Goal: Information Seeking & Learning: Learn about a topic

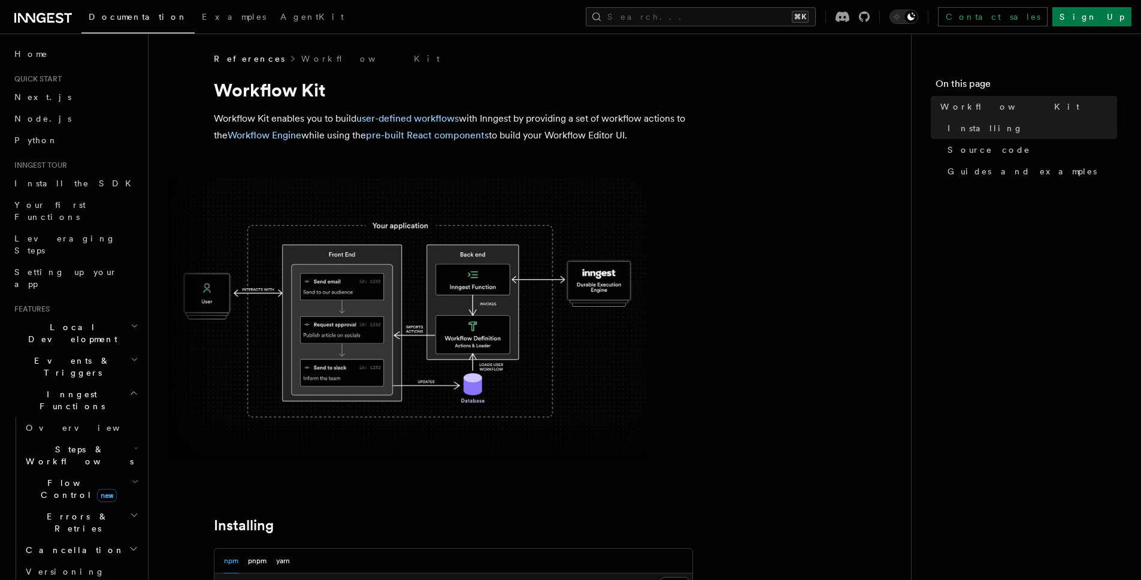
click at [401, 293] on img at bounding box center [407, 318] width 479 height 287
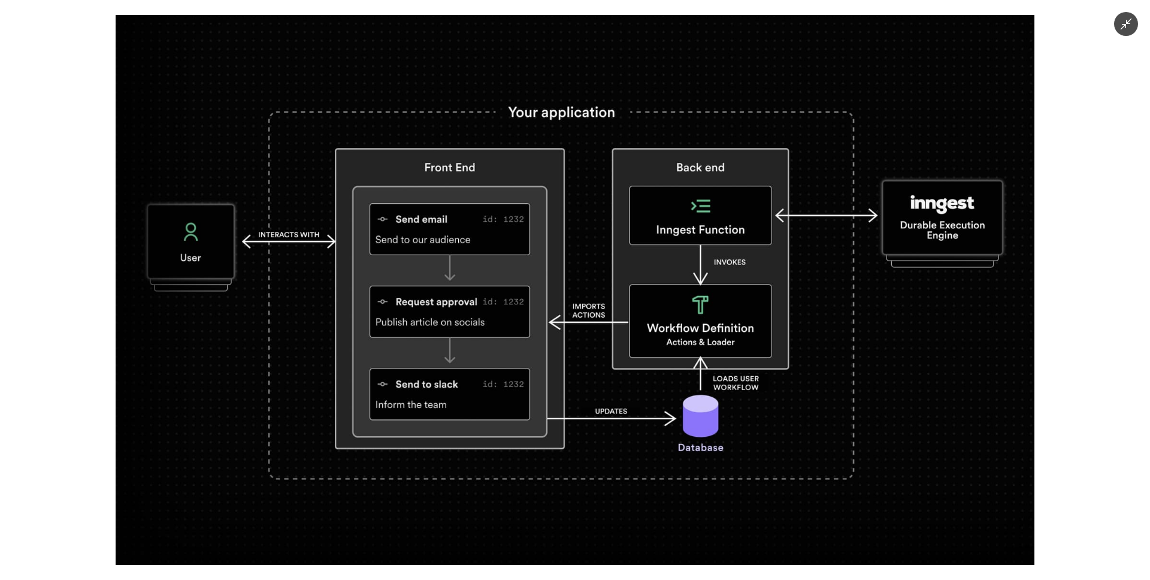
click at [422, 292] on img at bounding box center [575, 290] width 919 height 550
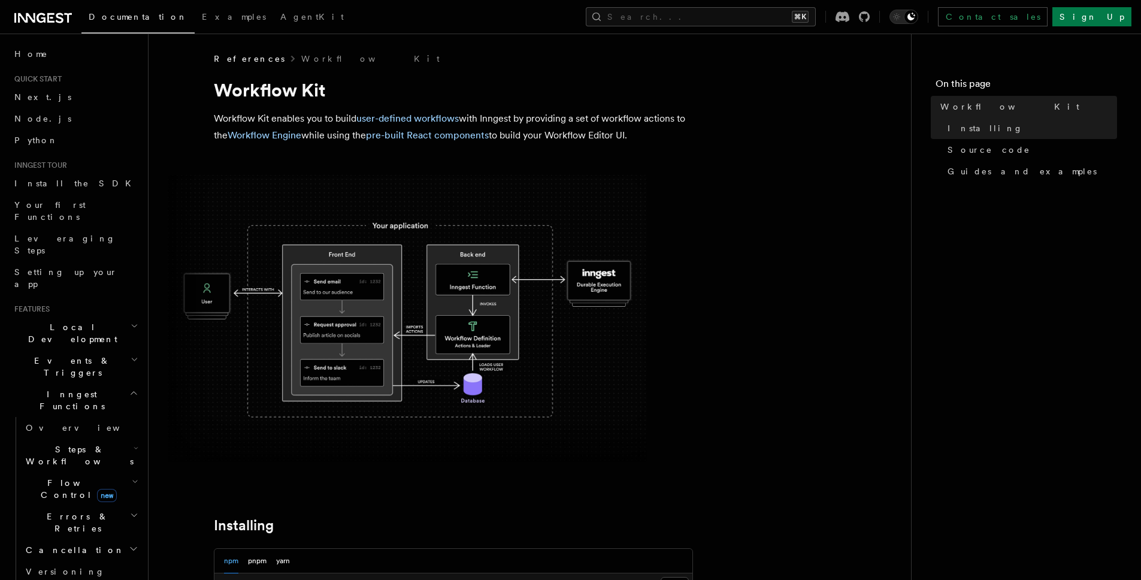
drag, startPoint x: 589, startPoint y: 351, endPoint x: 365, endPoint y: 220, distance: 259.2
click at [589, 350] on img at bounding box center [407, 318] width 479 height 287
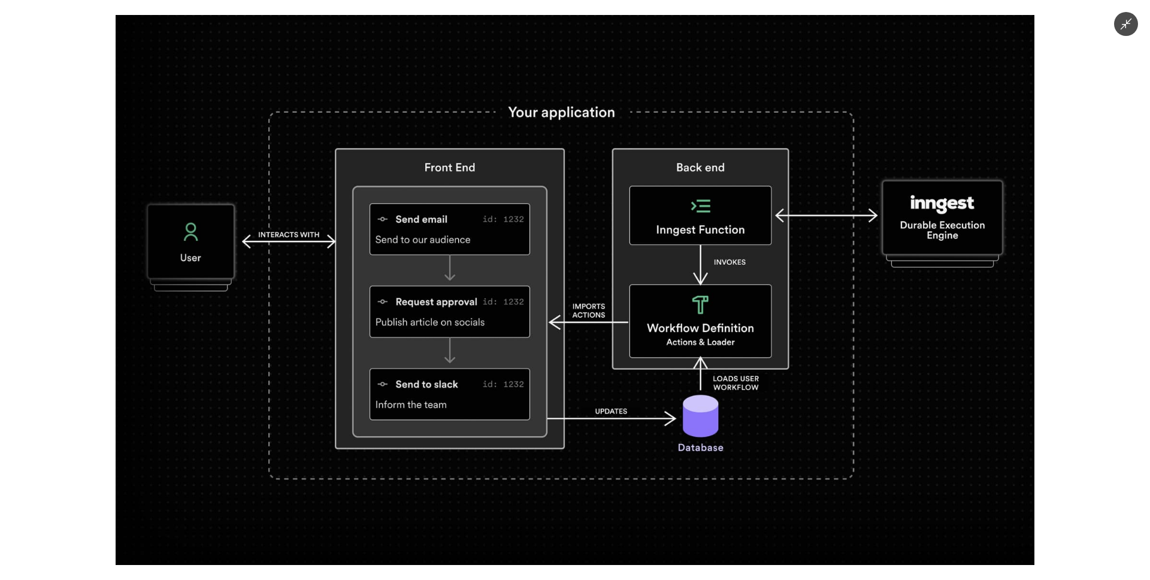
click at [249, 166] on img at bounding box center [575, 290] width 919 height 550
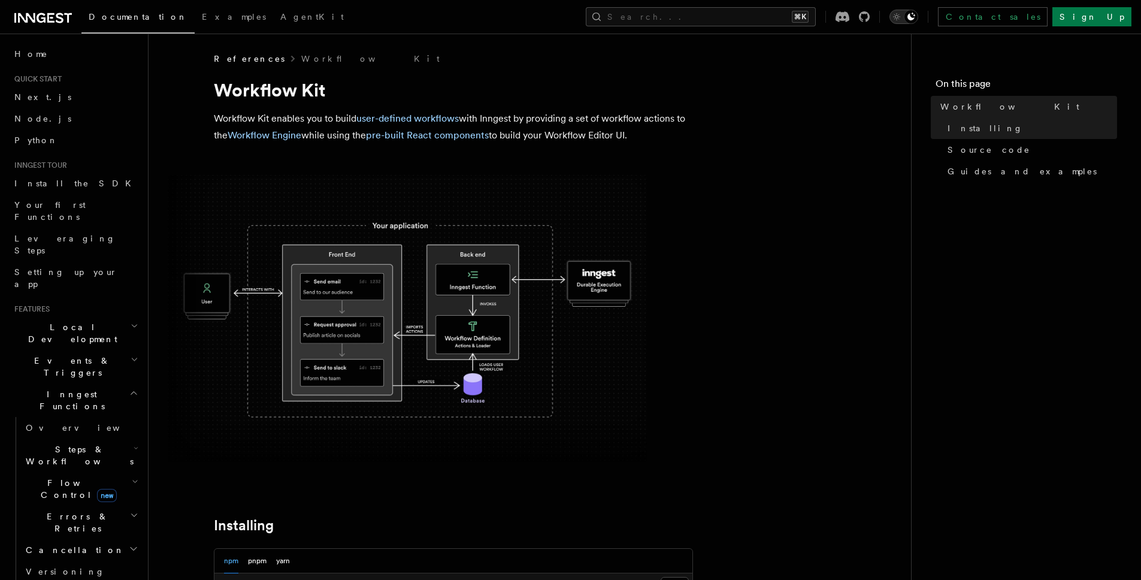
click at [918, 20] on div "Toggle dark mode" at bounding box center [911, 17] width 14 height 14
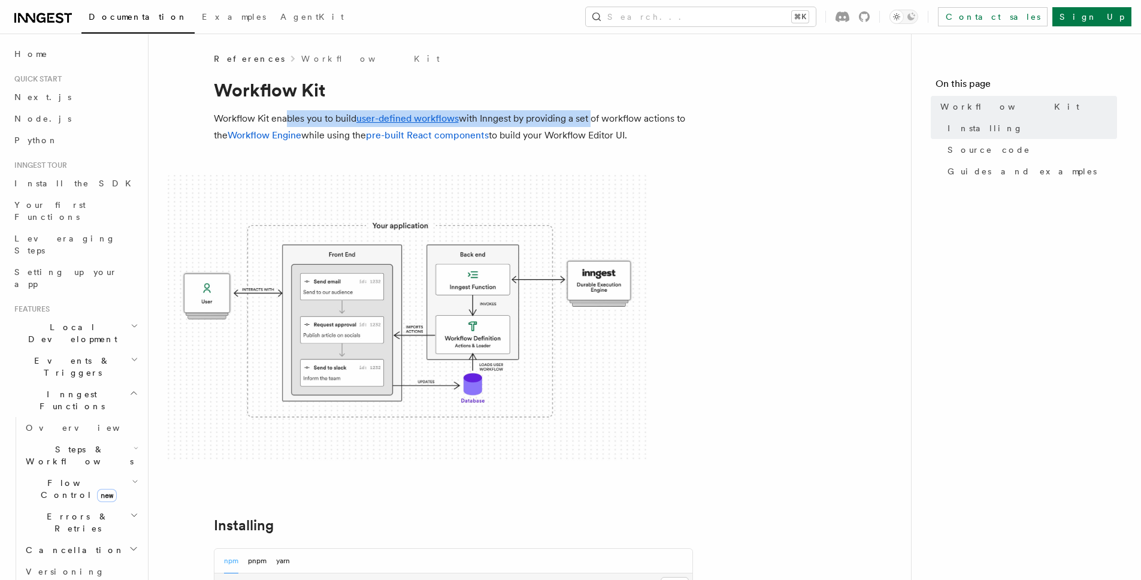
drag, startPoint x: 299, startPoint y: 119, endPoint x: 593, endPoint y: 122, distance: 294.7
click at [593, 122] on p "Workflow Kit enables you to build user-defined workflows with Inngest by provid…" at bounding box center [453, 127] width 479 height 34
click at [595, 122] on p "Workflow Kit enables you to build user-defined workflows with Inngest by provid…" at bounding box center [453, 127] width 479 height 34
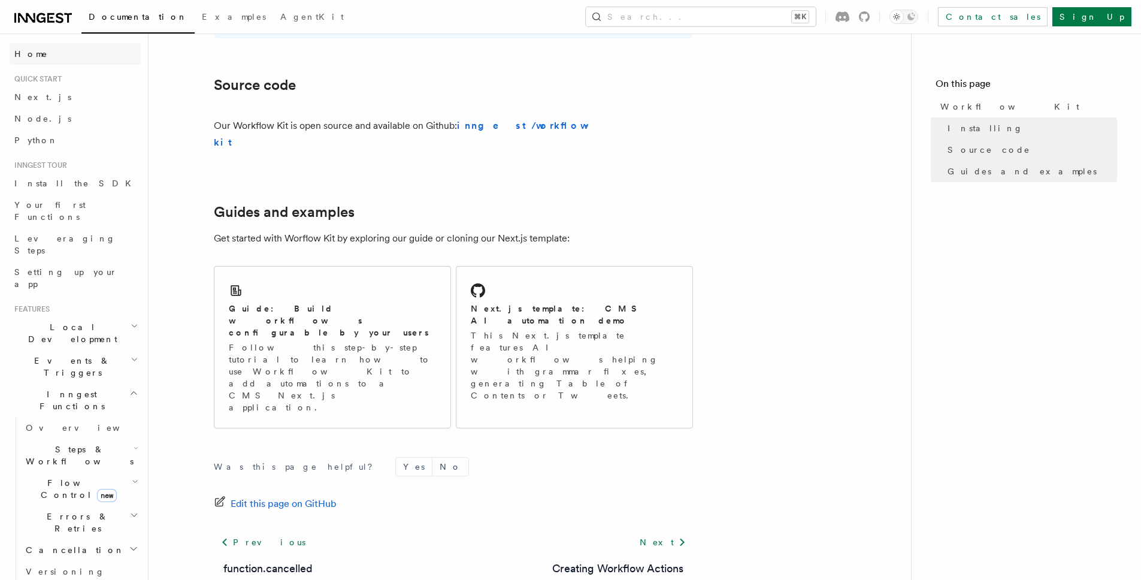
click at [42, 54] on link "Home" at bounding box center [75, 54] width 131 height 22
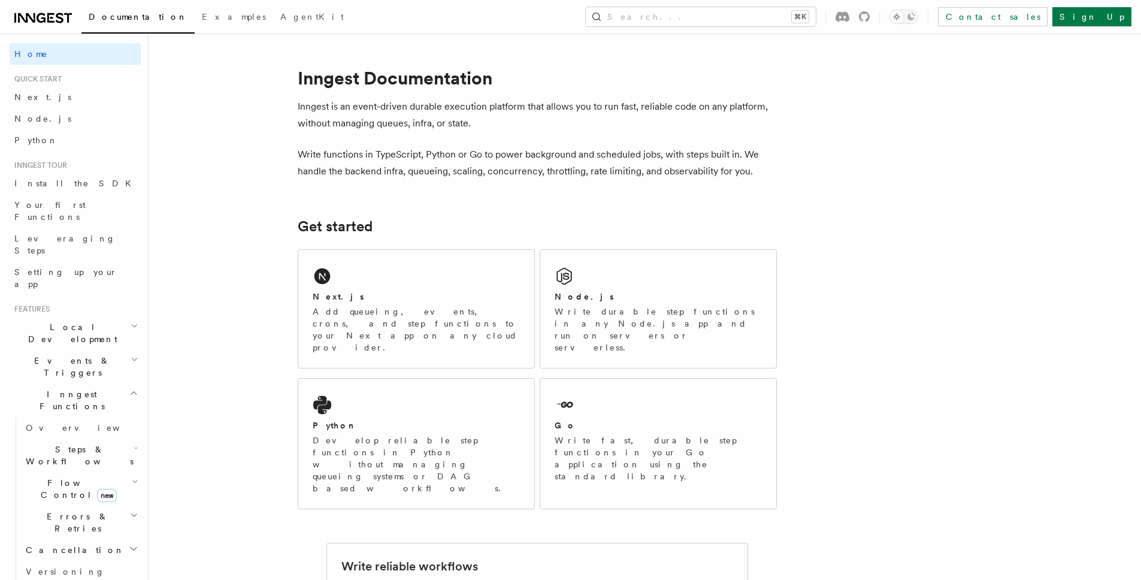
click at [52, 17] on icon at bounding box center [52, 18] width 4 height 2
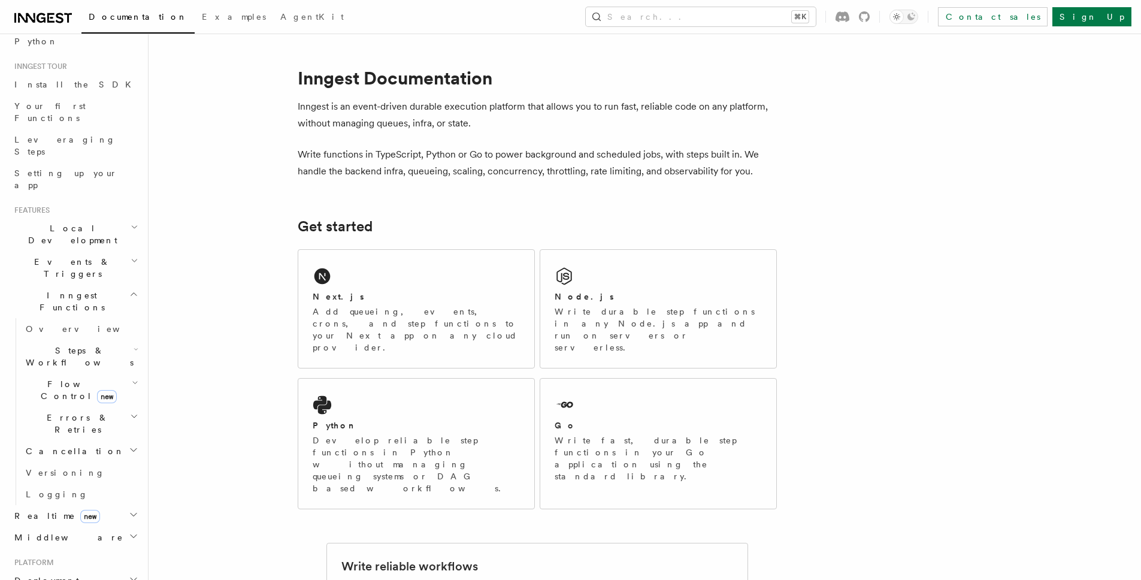
scroll to position [378, 0]
